Goal: Task Accomplishment & Management: Use online tool/utility

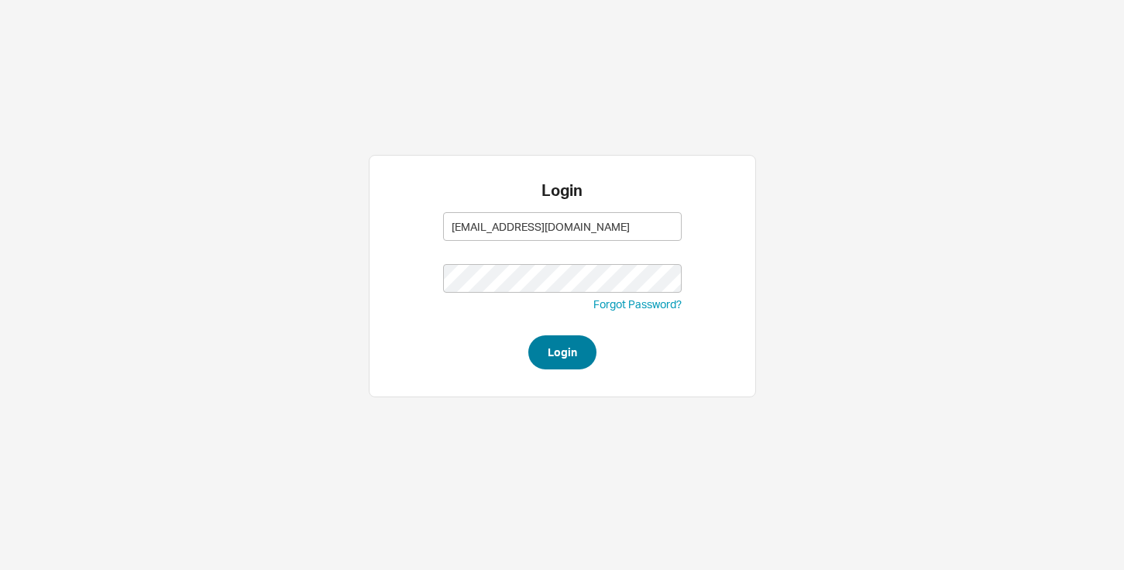
type input "[EMAIL_ADDRESS][DOMAIN_NAME]"
click at [569, 358] on button "Login" at bounding box center [563, 353] width 68 height 34
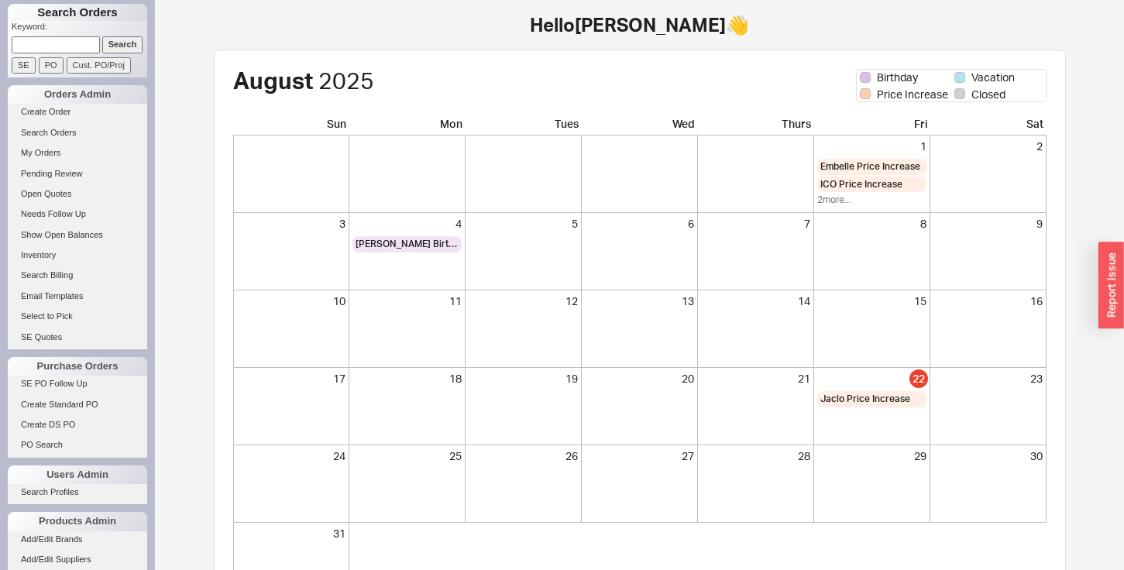
scroll to position [129, 0]
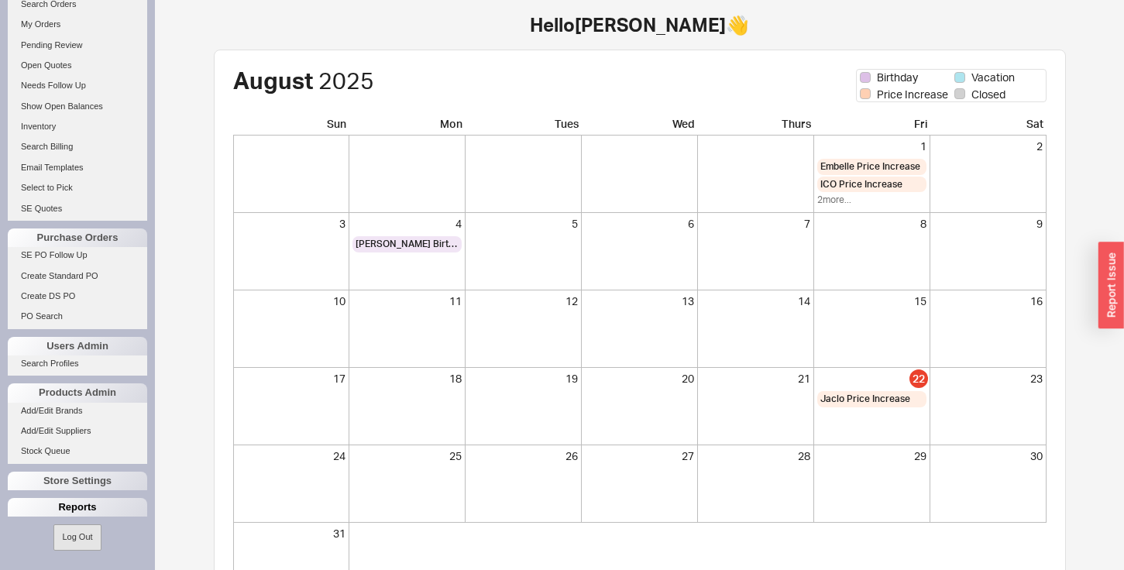
click at [69, 508] on div "Reports" at bounding box center [77, 507] width 139 height 19
click at [58, 544] on link "Total Sales Reports" at bounding box center [77, 546] width 139 height 16
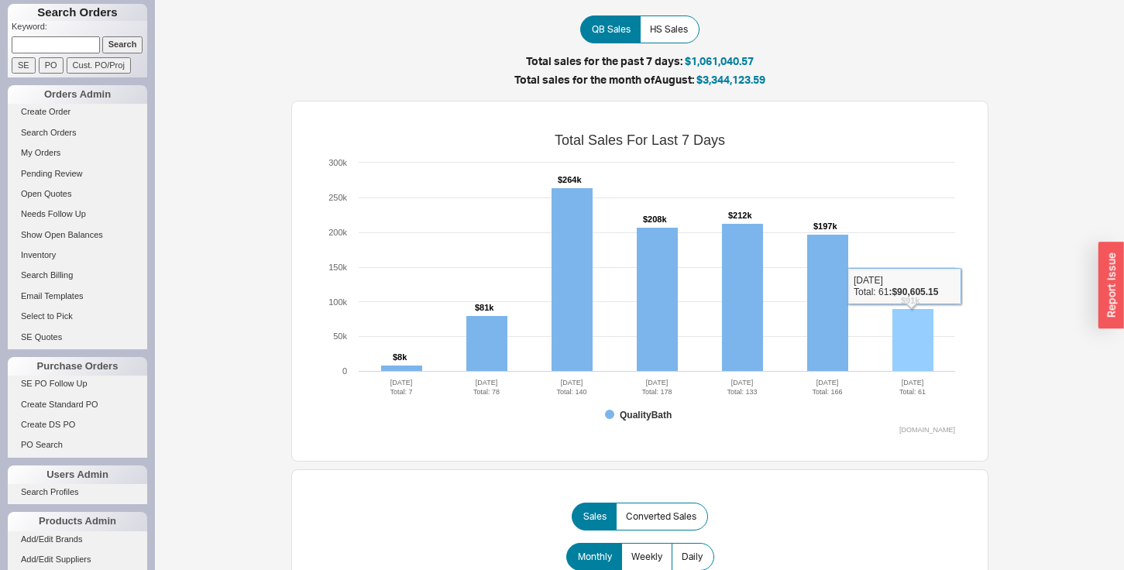
click at [921, 343] on rect at bounding box center [913, 340] width 41 height 63
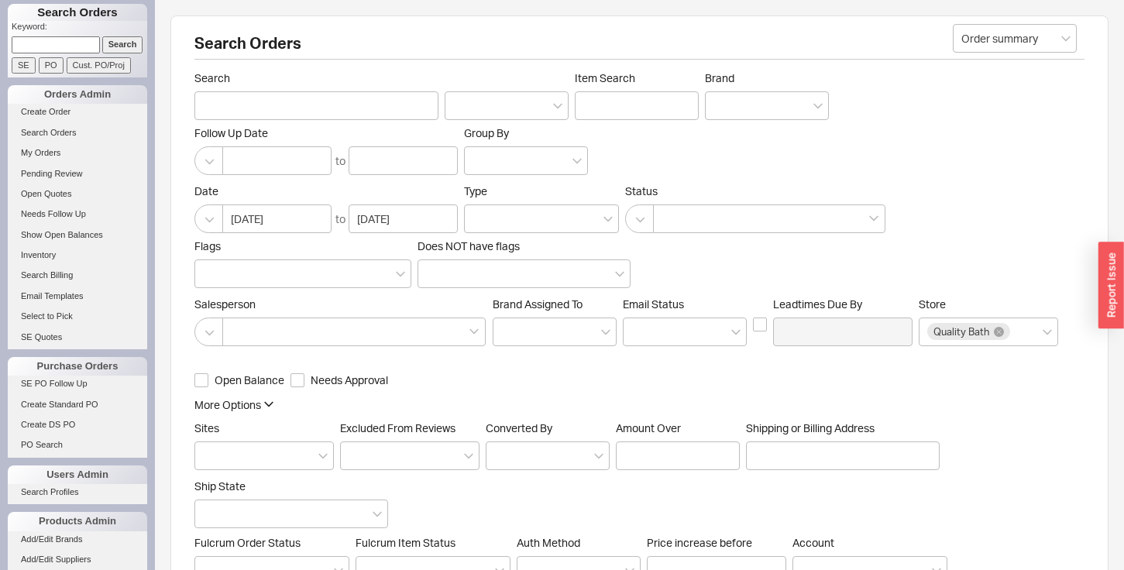
scroll to position [3665, 938]
click at [638, 216] on button "button" at bounding box center [639, 219] width 29 height 29
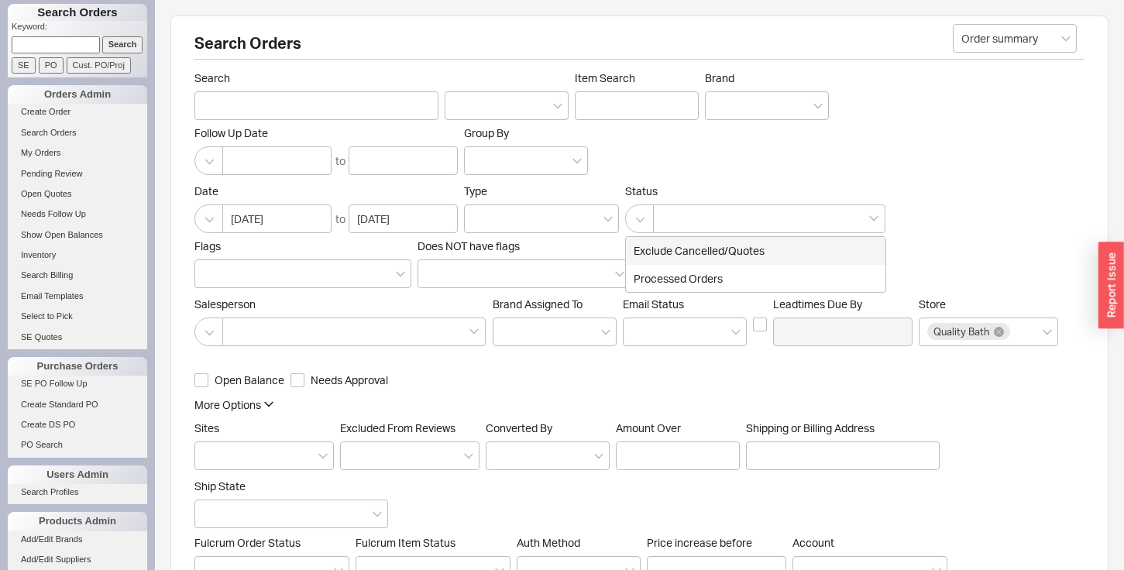
click at [658, 249] on div "Exclude Cancelled/Quotes" at bounding box center [756, 251] width 260 height 28
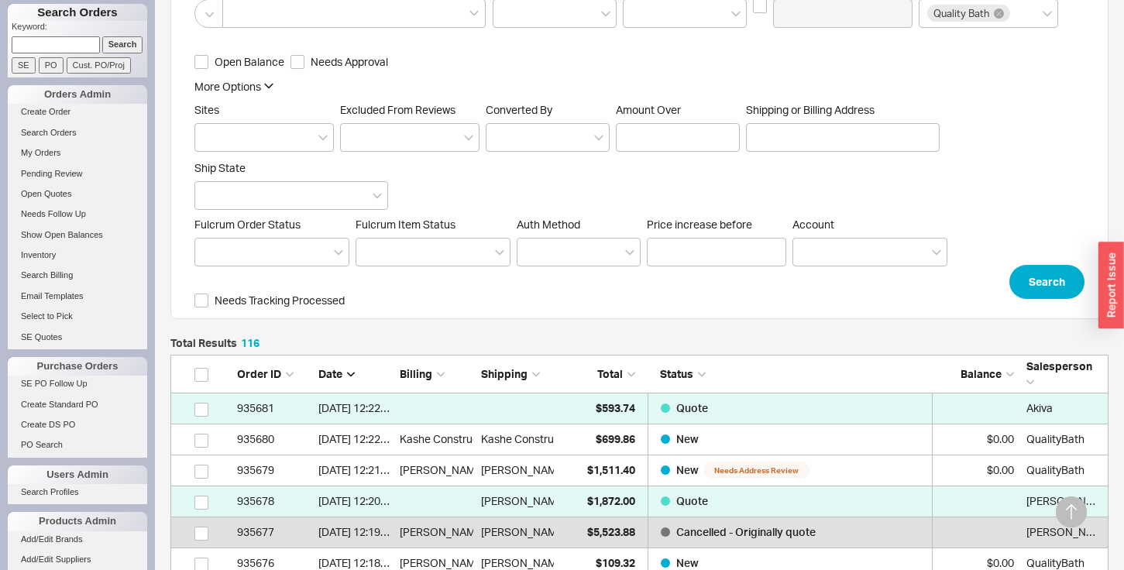
scroll to position [646, 0]
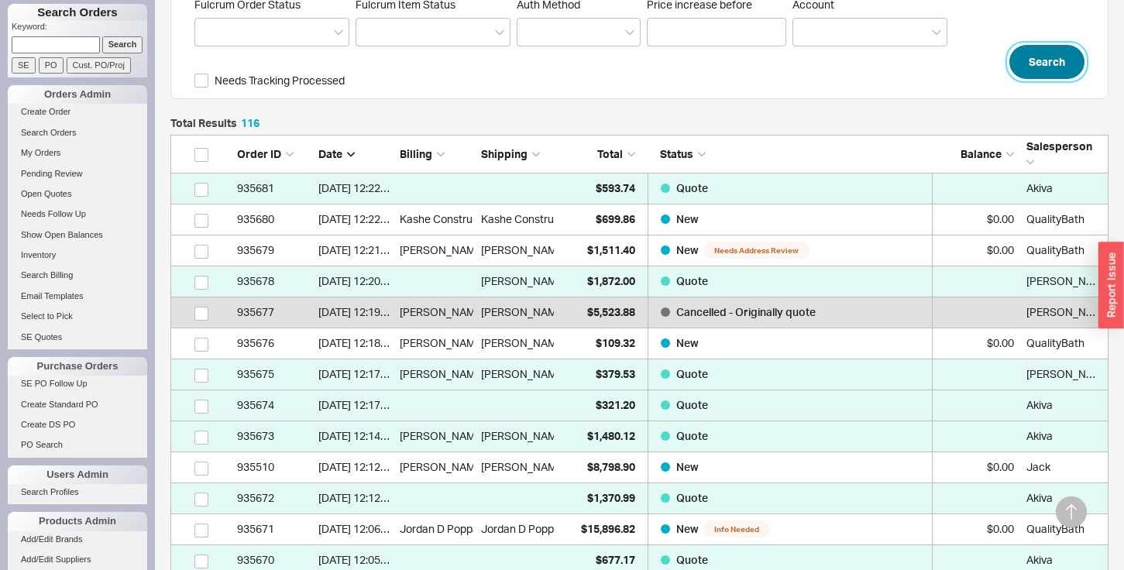
click at [1039, 60] on button "Search" at bounding box center [1047, 62] width 75 height 34
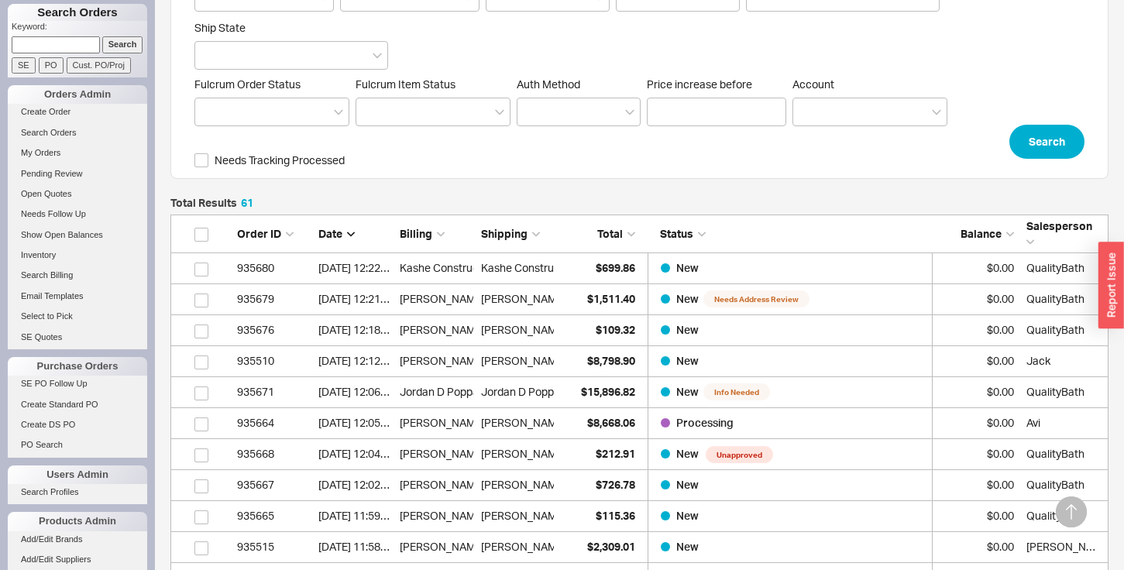
scroll to position [583, 0]
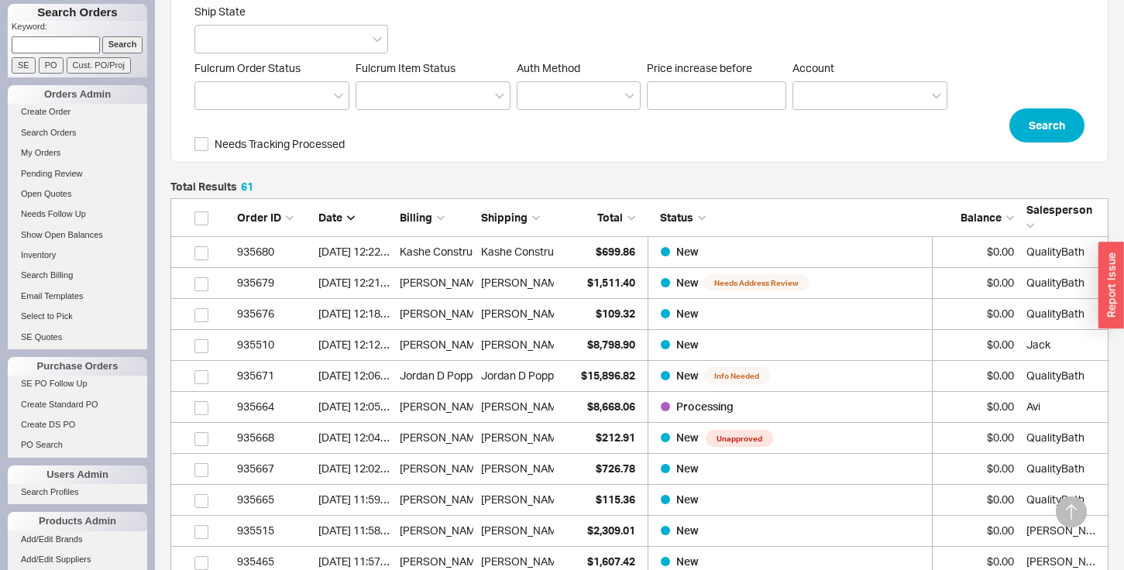
click at [605, 222] on span "Total" at bounding box center [610, 217] width 26 height 13
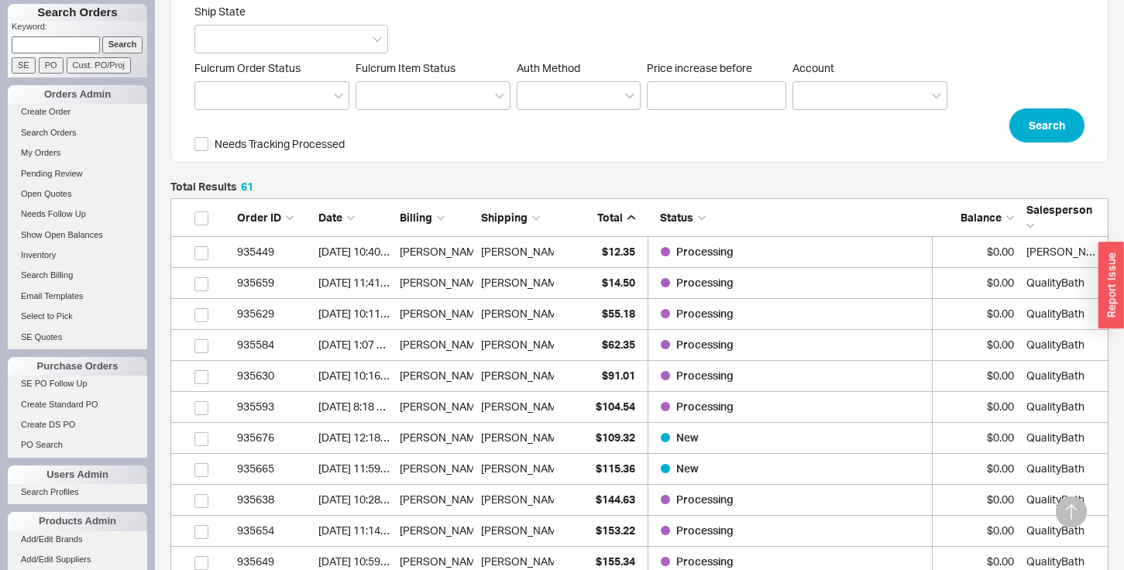
click at [605, 222] on span "Total" at bounding box center [610, 217] width 26 height 13
